Goal: Use online tool/utility

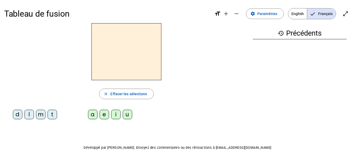
click at [42, 116] on div "m" at bounding box center [40, 113] width 9 height 9
click at [91, 116] on div "a" at bounding box center [92, 113] width 9 height 9
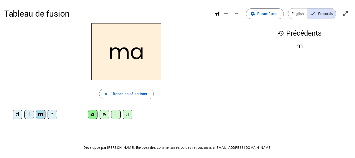
click at [29, 115] on div "l" at bounding box center [28, 113] width 9 height 9
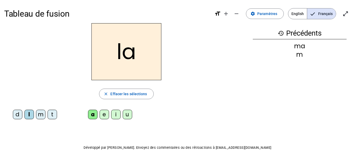
click at [103, 118] on div "e" at bounding box center [104, 113] width 9 height 9
click at [16, 116] on div "d" at bounding box center [17, 113] width 9 height 9
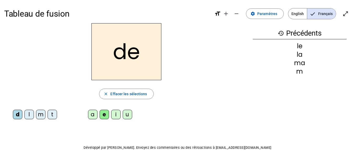
click at [128, 117] on div "u" at bounding box center [127, 113] width 9 height 9
click at [51, 116] on div "t" at bounding box center [52, 113] width 9 height 9
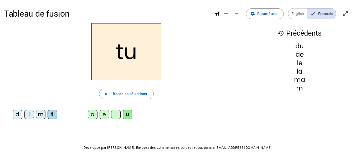
click at [94, 116] on div "a" at bounding box center [92, 113] width 9 height 9
click at [104, 115] on div "e" at bounding box center [104, 113] width 9 height 9
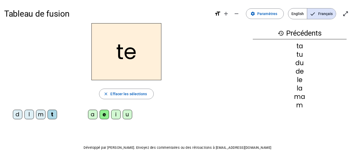
click at [42, 114] on div "m" at bounding box center [40, 113] width 9 height 9
